Goal: Task Accomplishment & Management: Manage account settings

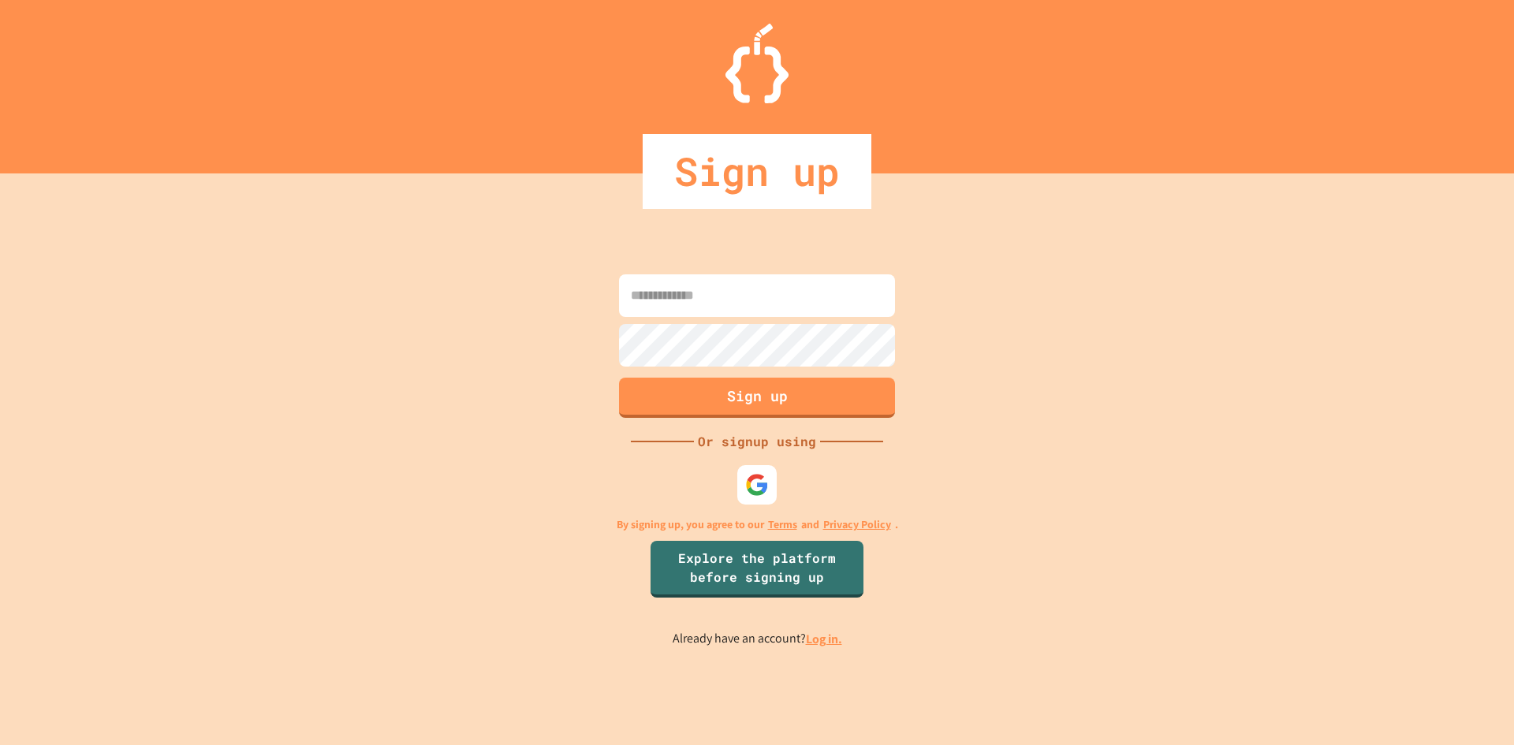
click at [650, 300] on input at bounding box center [757, 295] width 276 height 43
type input "**********"
drag, startPoint x: 725, startPoint y: 367, endPoint x: 745, endPoint y: 390, distance: 30.2
click at [745, 390] on button "Sign up" at bounding box center [757, 398] width 276 height 40
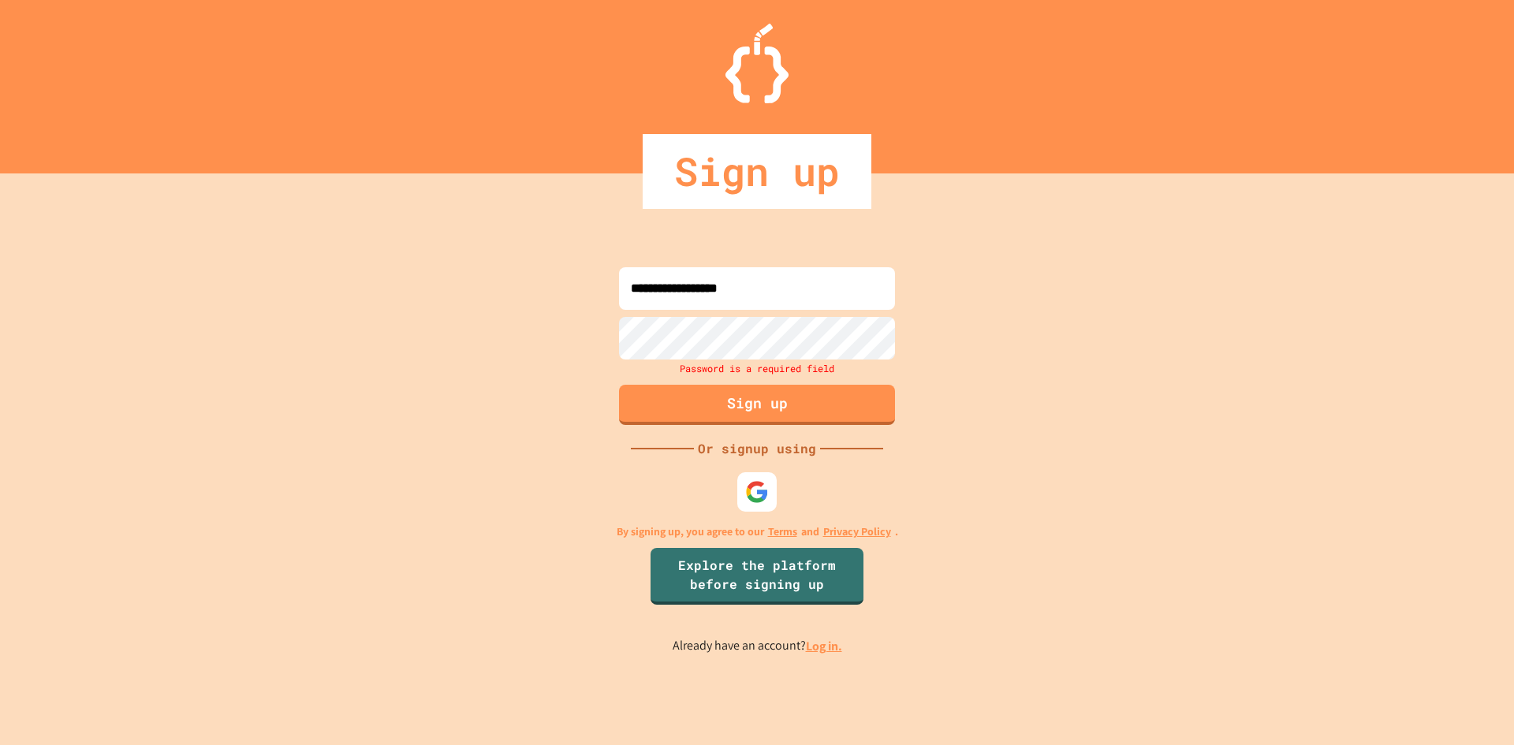
click at [572, 505] on div "**********" at bounding box center [757, 459] width 1514 height 572
click at [821, 643] on link "Log in." at bounding box center [824, 646] width 36 height 17
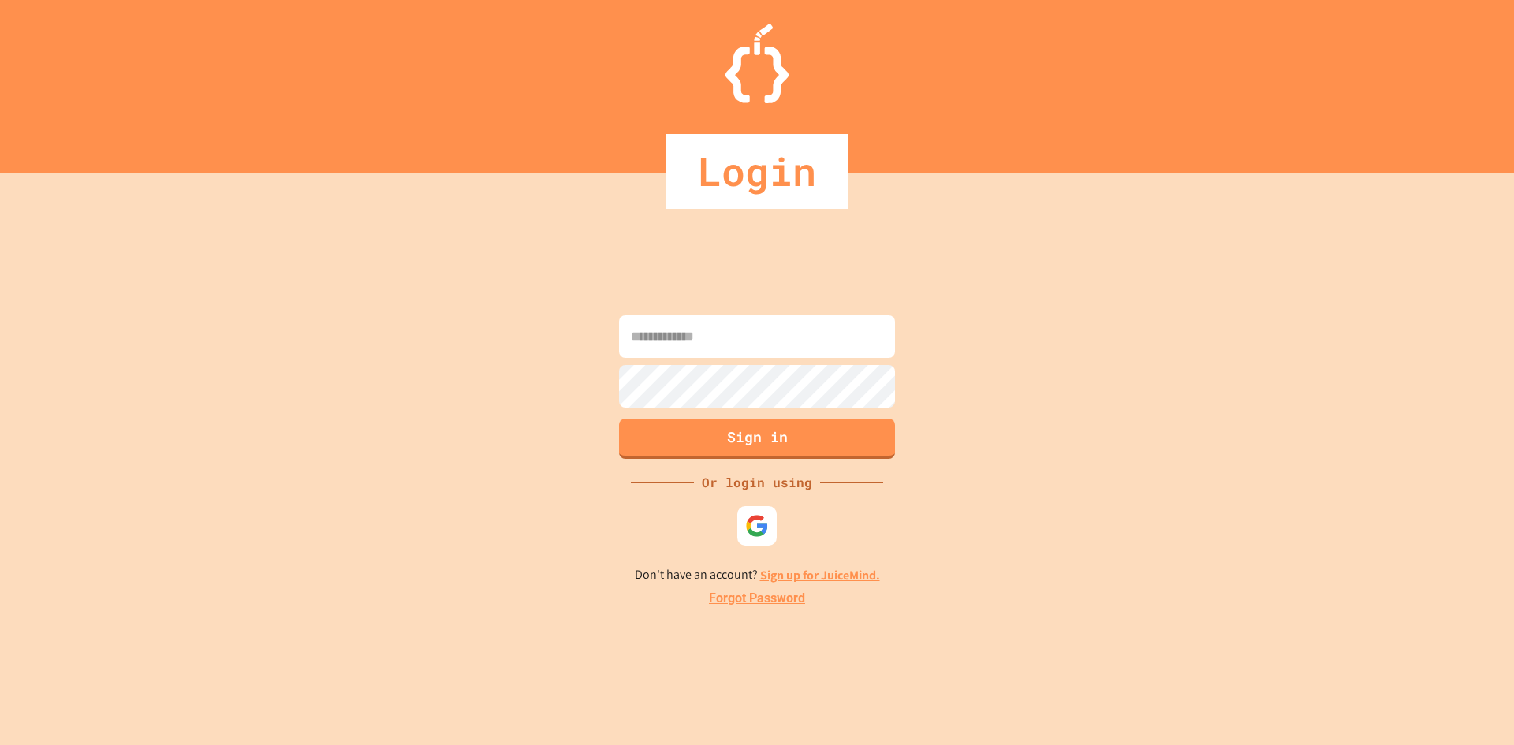
click at [735, 346] on input at bounding box center [757, 336] width 276 height 43
click at [709, 349] on input at bounding box center [757, 336] width 276 height 43
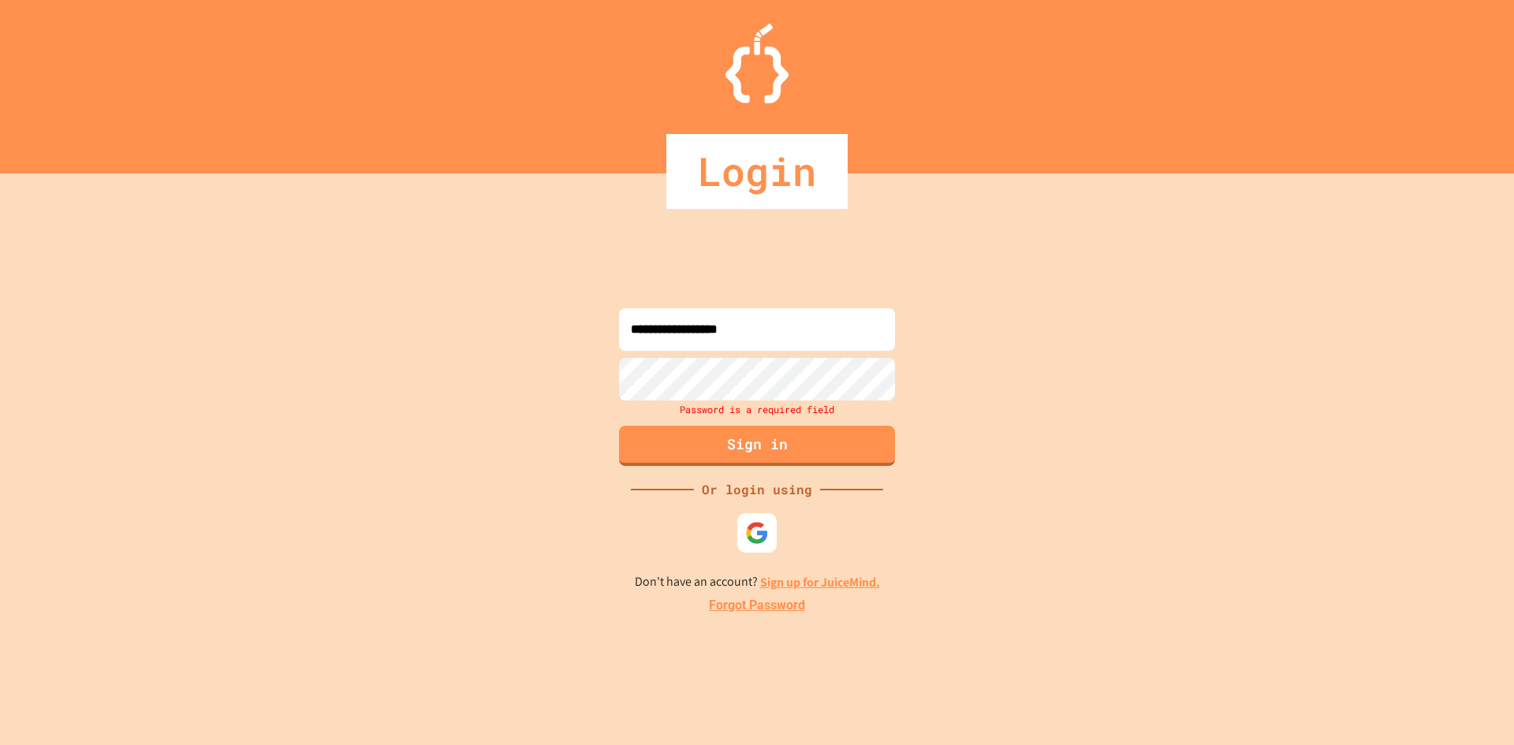
type input "**********"
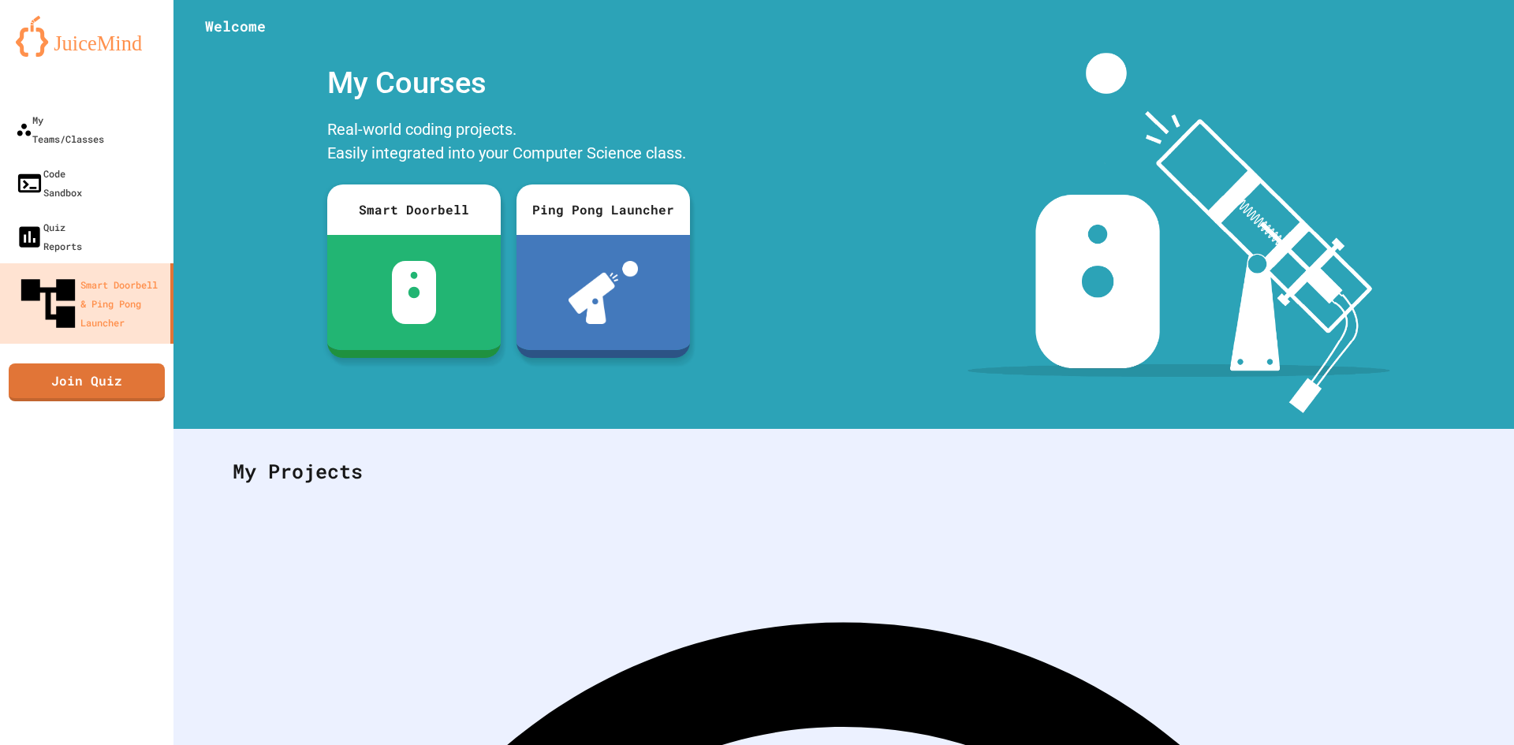
click at [830, 336] on div "My Courses Real-world coding projects. Easily integrated into your Computer Sci…" at bounding box center [508, 233] width 670 height 360
click at [88, 124] on div "My Teams/Classes" at bounding box center [58, 129] width 91 height 39
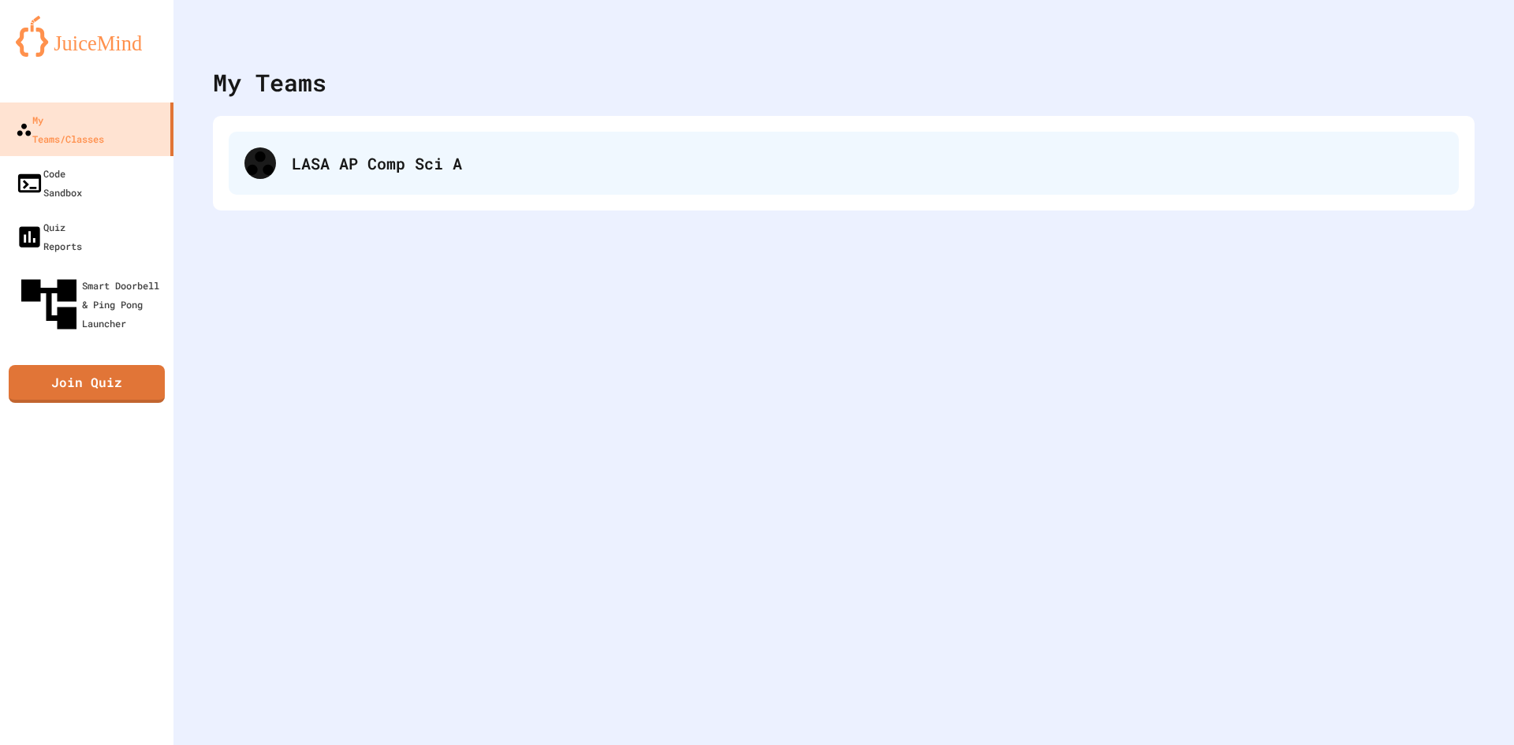
click at [356, 161] on div "LASA AP Comp Sci A" at bounding box center [867, 163] width 1151 height 24
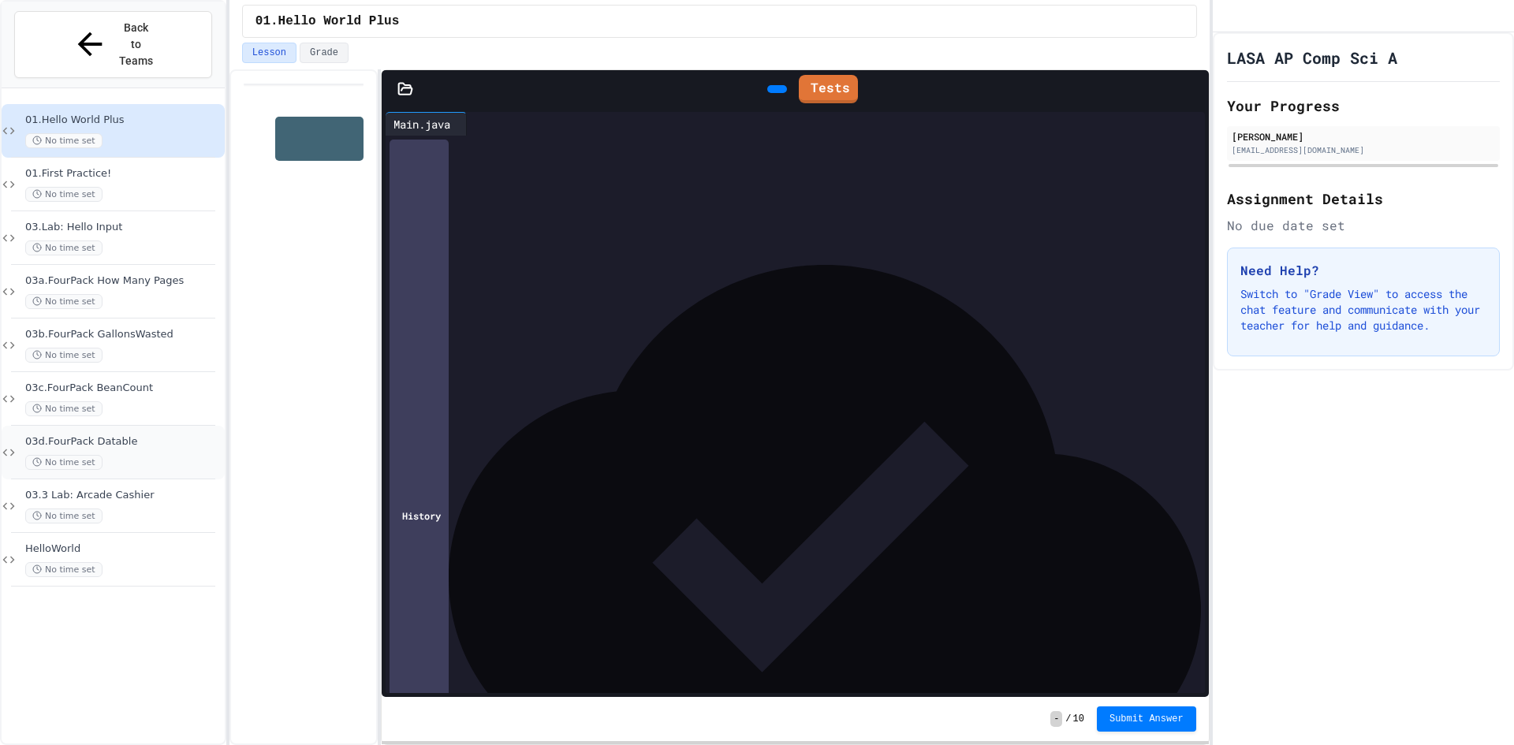
click at [120, 435] on span "03d.FourPack Datable" at bounding box center [123, 441] width 196 height 13
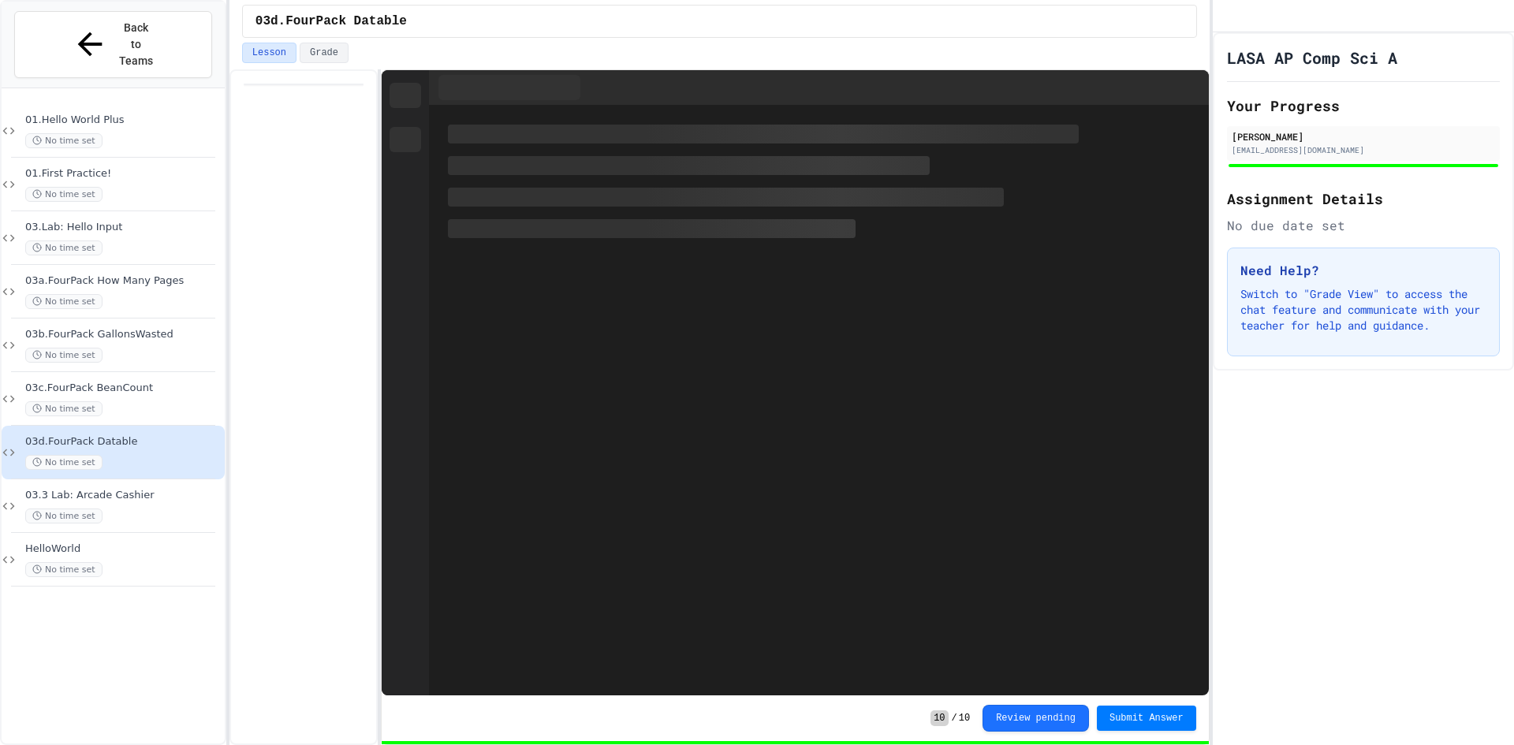
click at [124, 489] on div "03.3 Lab: Arcade Cashier No time set" at bounding box center [123, 506] width 196 height 35
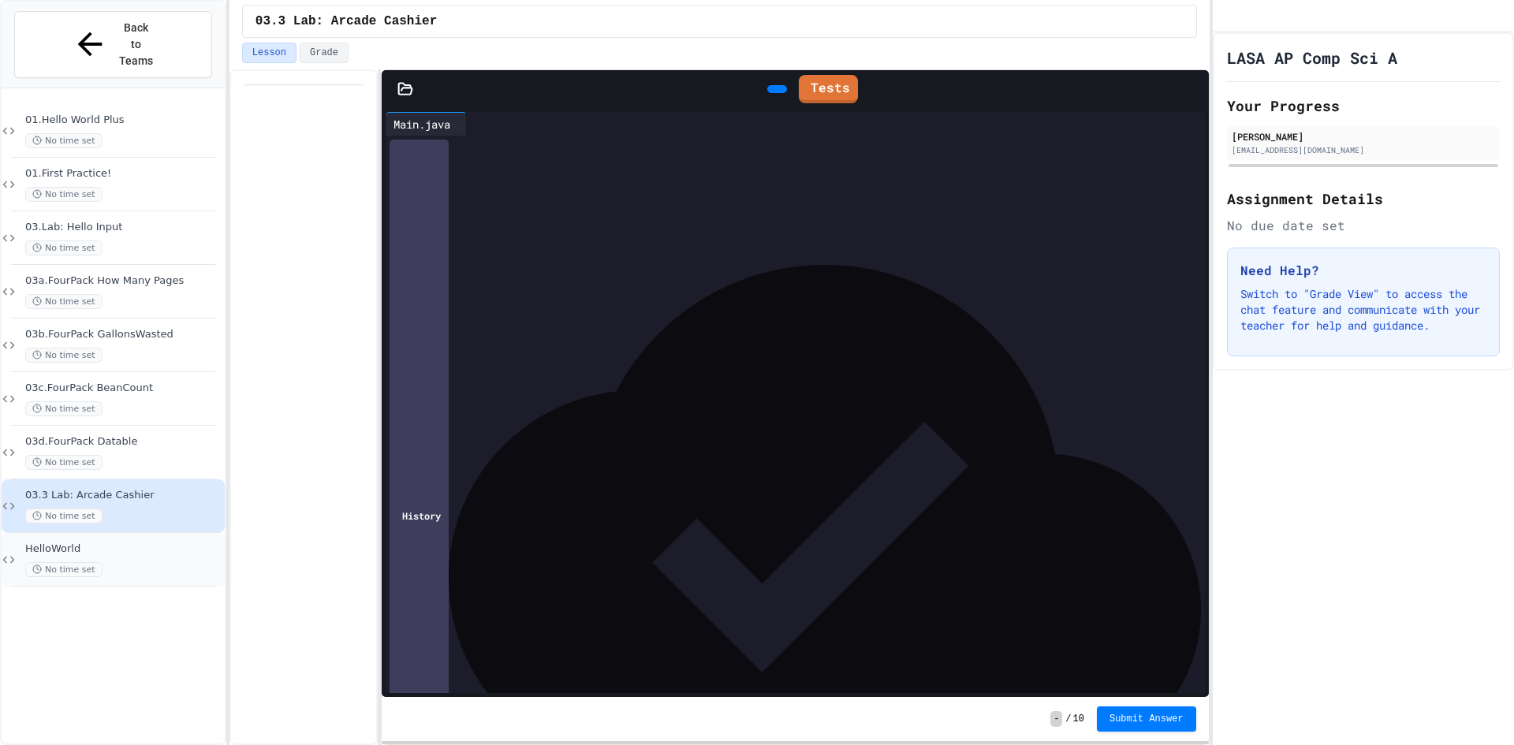
click at [122, 543] on div "HelloWorld No time set" at bounding box center [123, 560] width 196 height 35
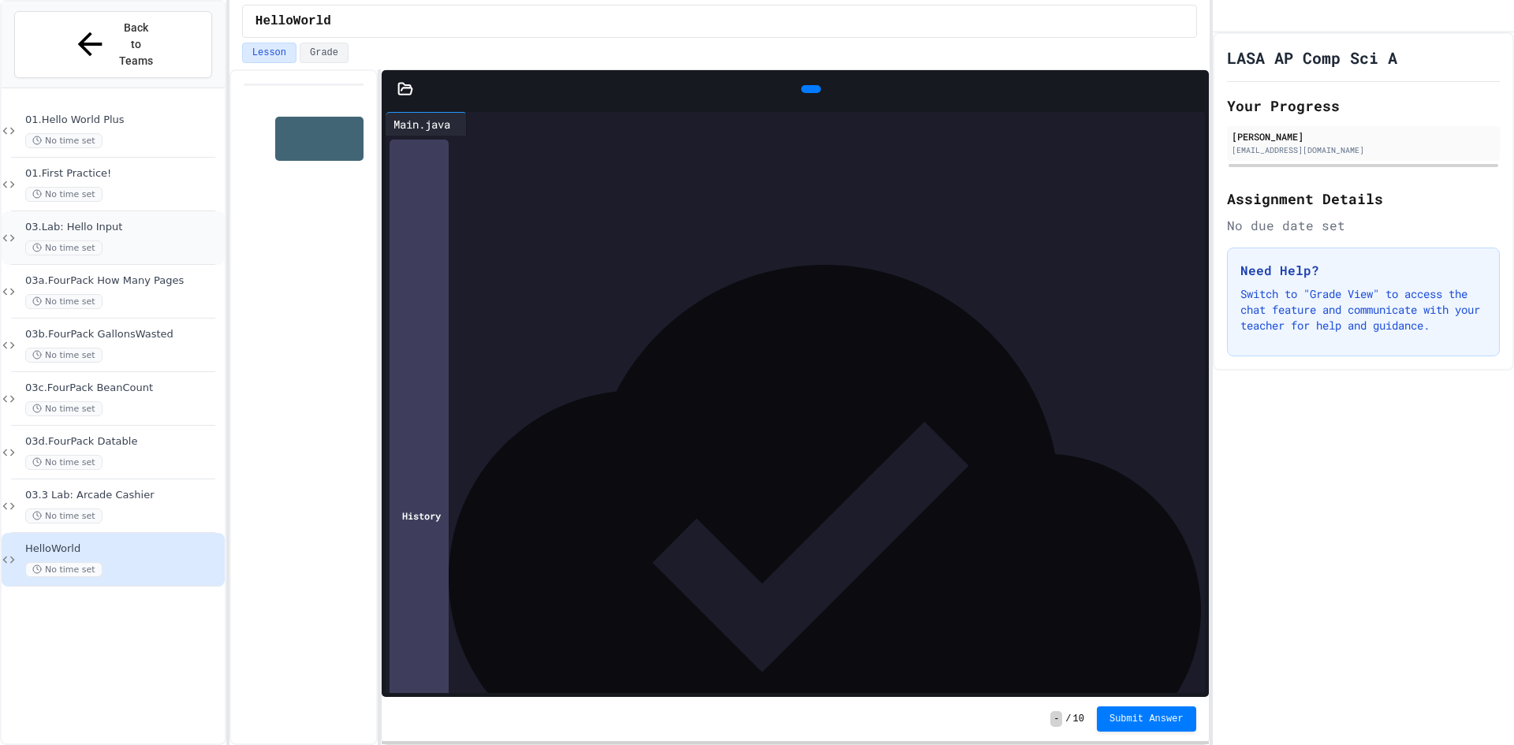
click at [165, 240] on div "No time set" at bounding box center [123, 247] width 196 height 15
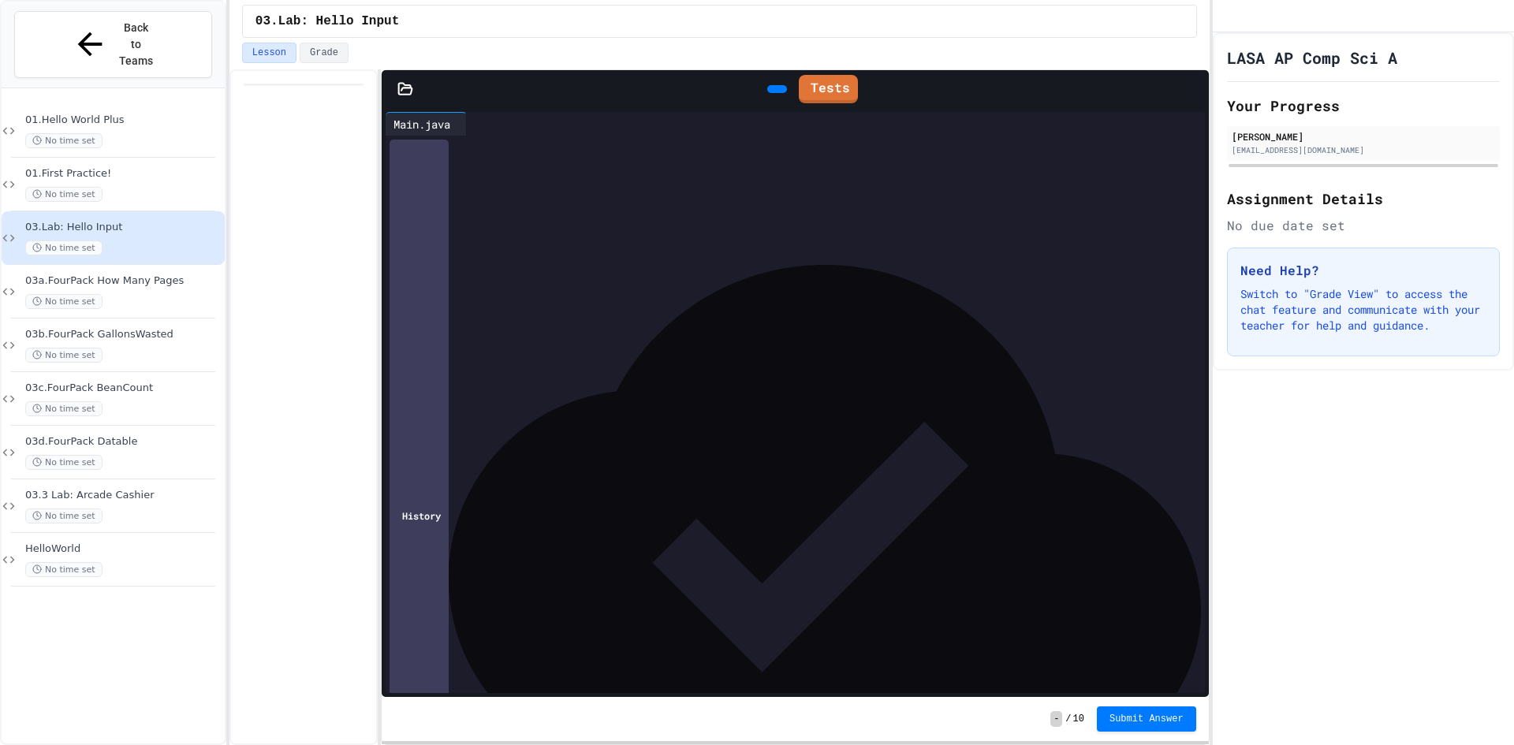
click at [142, 274] on span "03a.FourPack How Many Pages" at bounding box center [123, 280] width 196 height 13
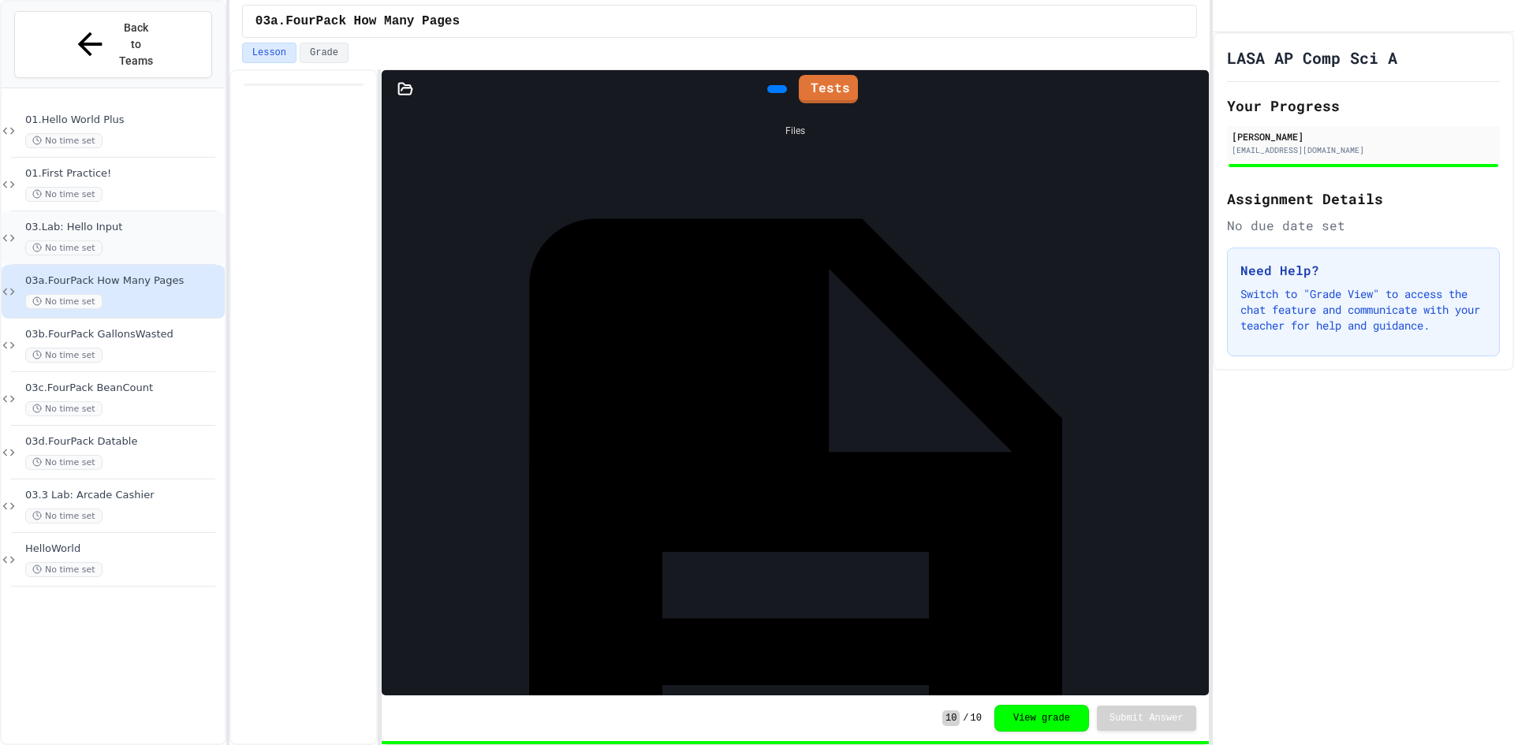
click at [153, 240] on div "No time set" at bounding box center [123, 247] width 196 height 15
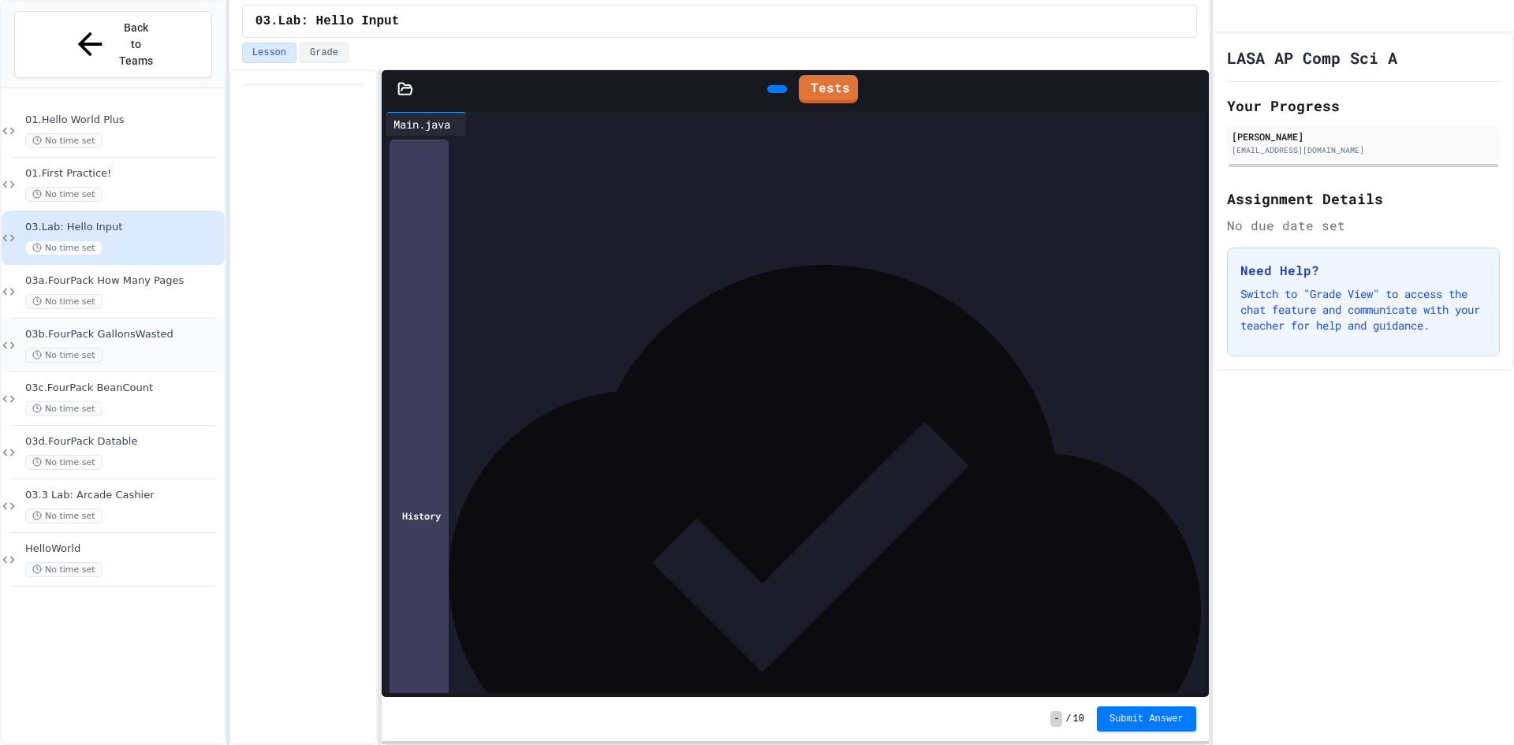
click at [140, 348] on div "No time set" at bounding box center [123, 355] width 196 height 15
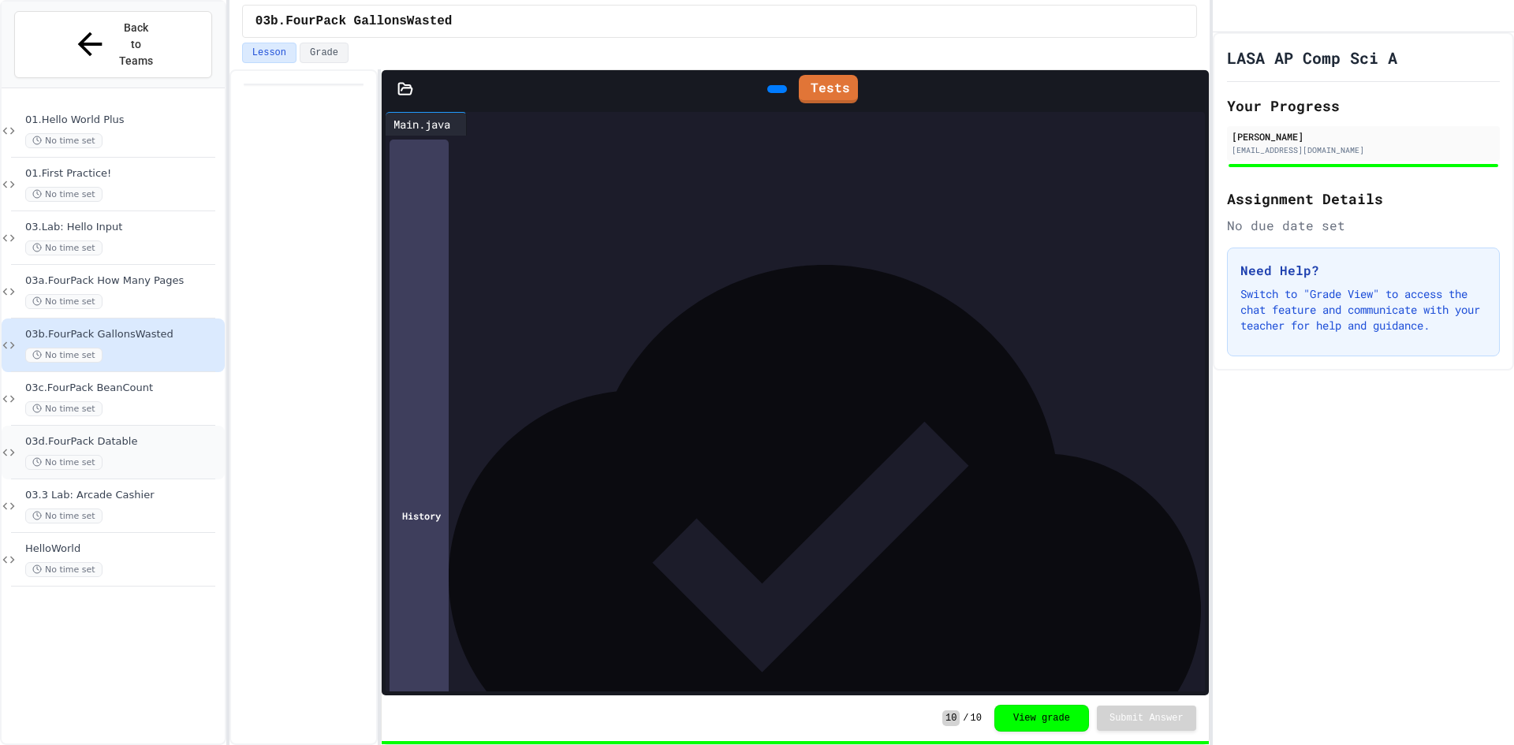
click at [141, 435] on span "03d.FourPack Datable" at bounding box center [123, 441] width 196 height 13
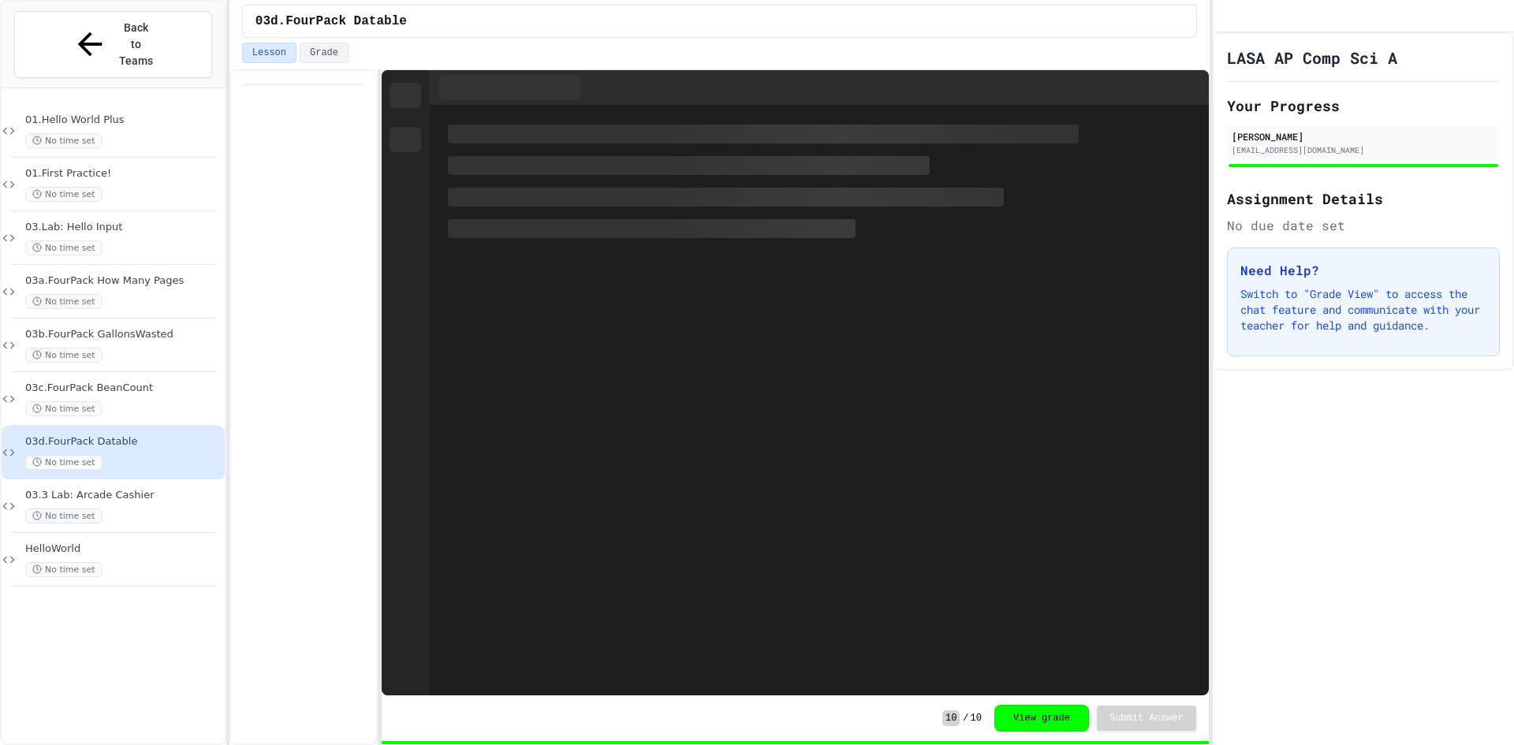
click at [158, 509] on div "No time set" at bounding box center [123, 516] width 196 height 15
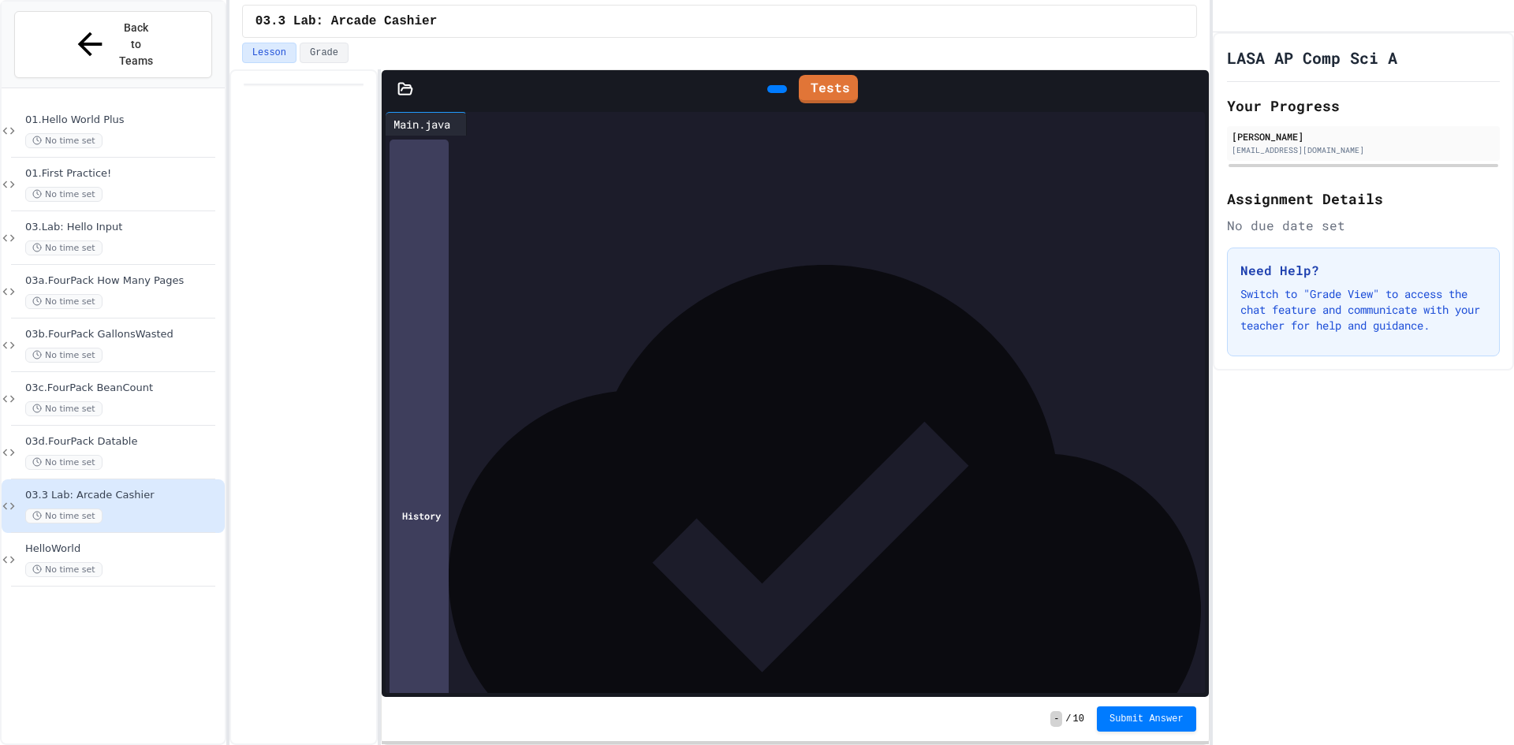
click at [320, 683] on div at bounding box center [303, 407] width 148 height 676
